Goal: Information Seeking & Learning: Learn about a topic

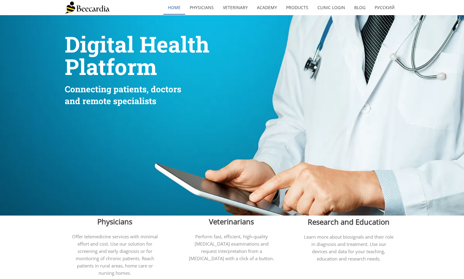
click at [175, 7] on link "home" at bounding box center [174, 8] width 22 height 14
click at [196, 8] on link "Physicians" at bounding box center [201, 8] width 33 height 14
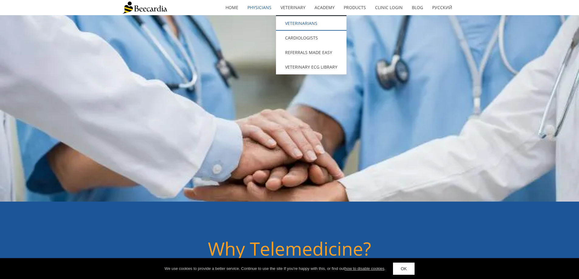
click at [305, 21] on link "Veterinarians" at bounding box center [311, 23] width 71 height 15
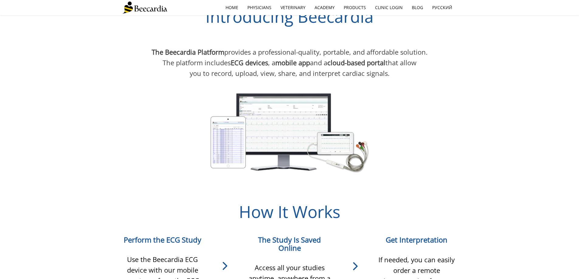
scroll to position [517, 0]
